Goal: Task Accomplishment & Management: Use online tool/utility

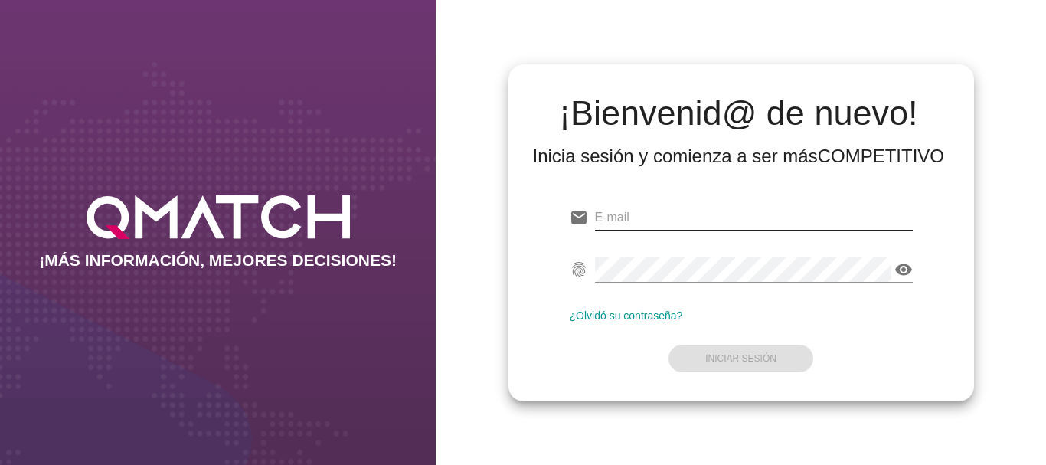
click at [638, 218] on input "email" at bounding box center [754, 217] width 318 height 25
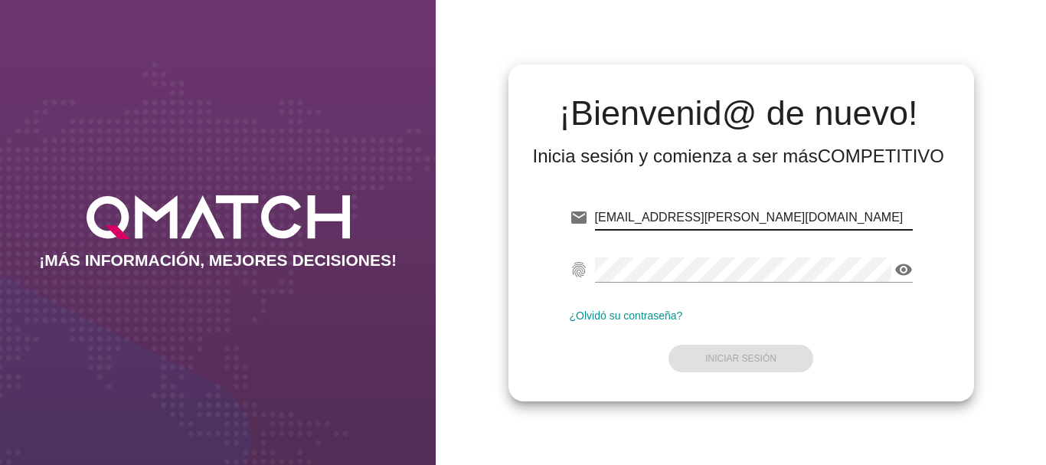
type input "[EMAIL_ADDRESS][PERSON_NAME][DOMAIN_NAME]"
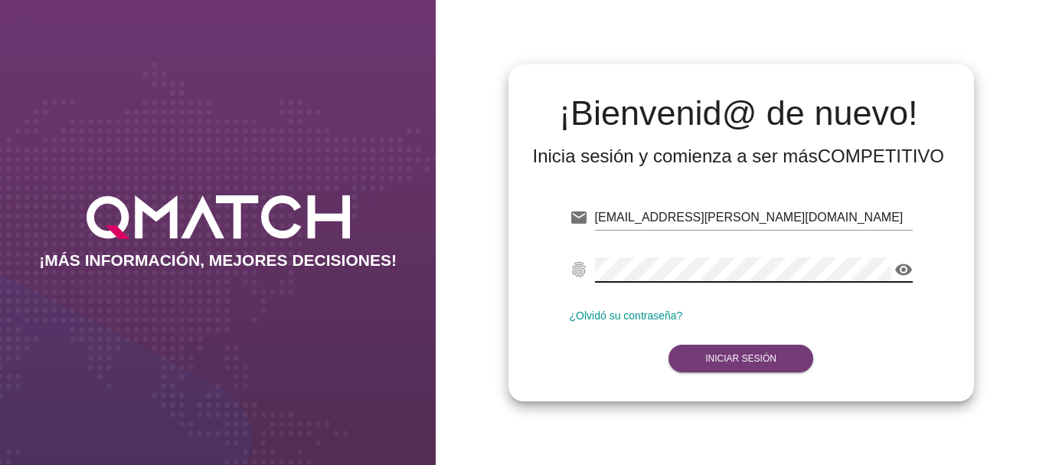
click at [738, 354] on strong "Iniciar Sesión" at bounding box center [741, 358] width 71 height 11
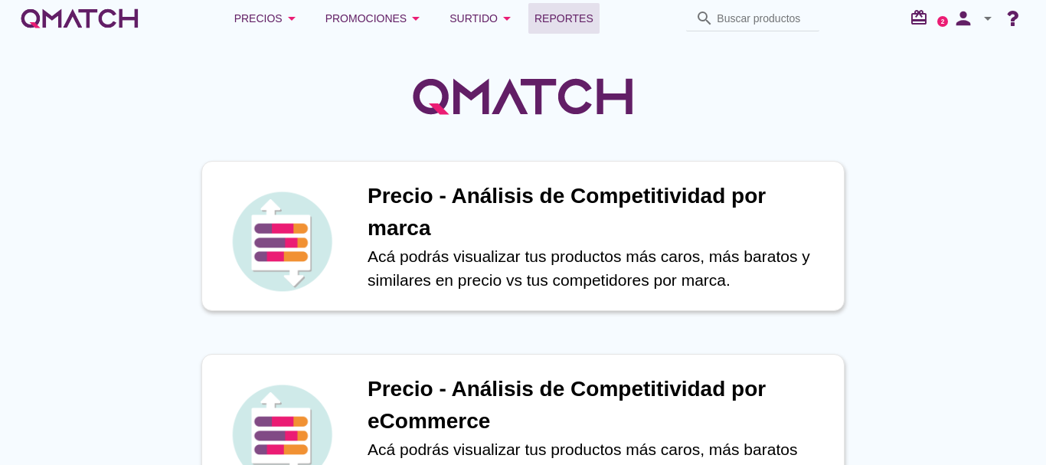
click at [571, 18] on span "Reportes" at bounding box center [564, 18] width 59 height 18
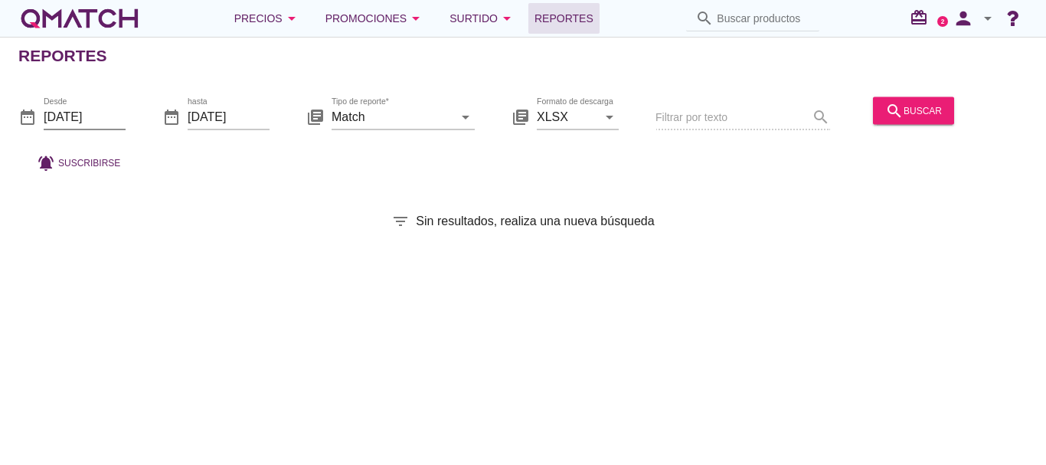
click at [54, 112] on input "[DATE]" at bounding box center [85, 116] width 82 height 25
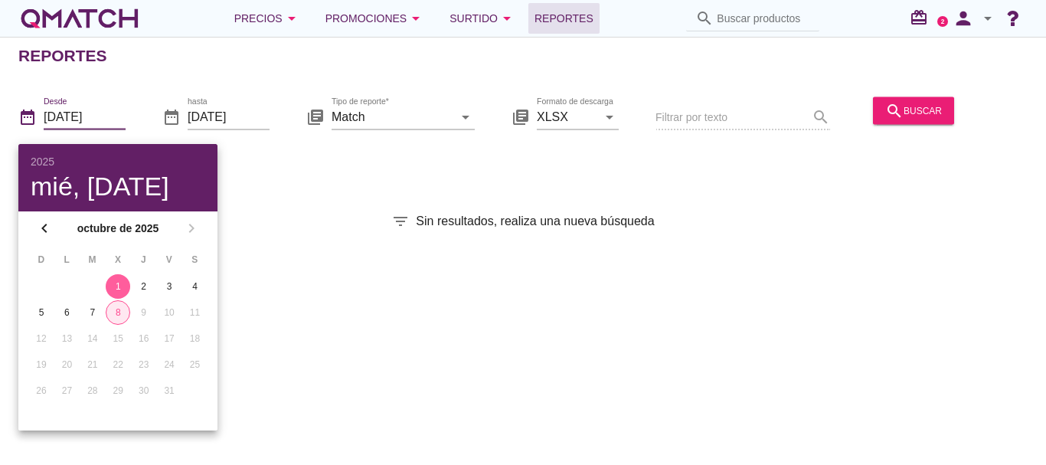
click at [113, 312] on div "8" at bounding box center [117, 313] width 23 height 14
type input "[DATE]"
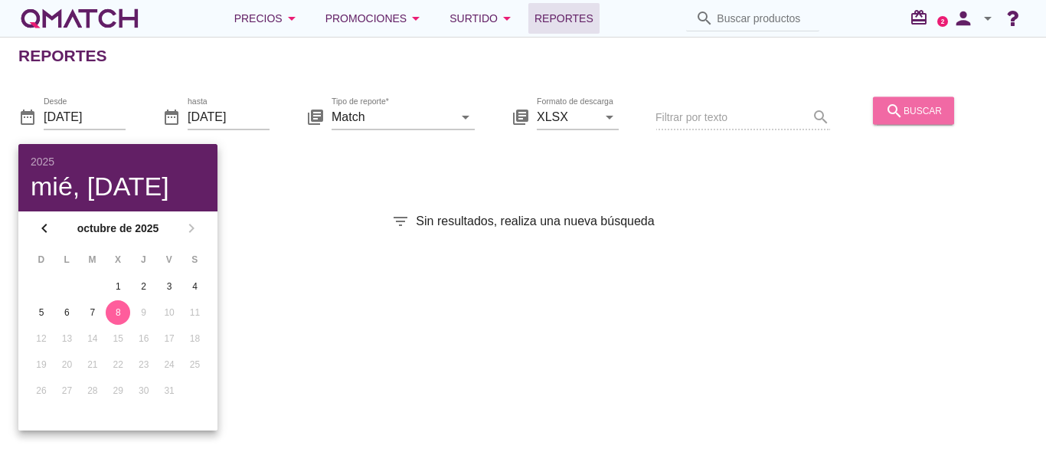
click at [909, 110] on div "search buscar" at bounding box center [914, 110] width 57 height 18
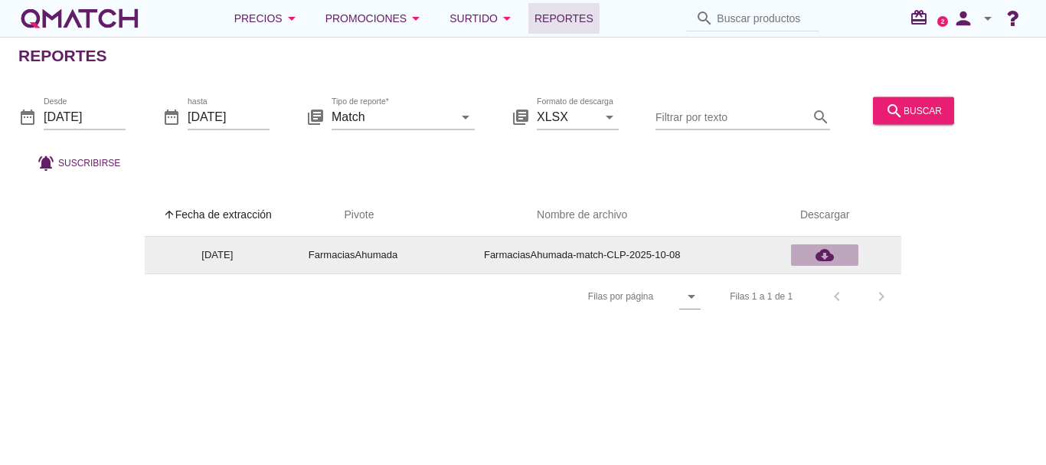
click at [827, 260] on icon "cloud_download" at bounding box center [825, 255] width 18 height 18
